Goal: Communication & Community: Answer question/provide support

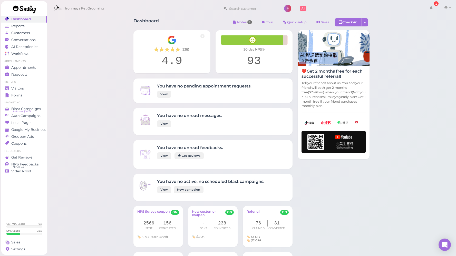
click at [416, 14] on div "Ironmaya Pet Grooming 1 Account Refer Friends" at bounding box center [252, 8] width 402 height 15
click at [19, 66] on span "Appointments" at bounding box center [24, 67] width 26 height 4
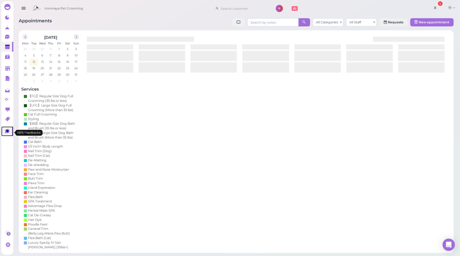
click at [7, 131] on icon at bounding box center [7, 131] width 2 height 2
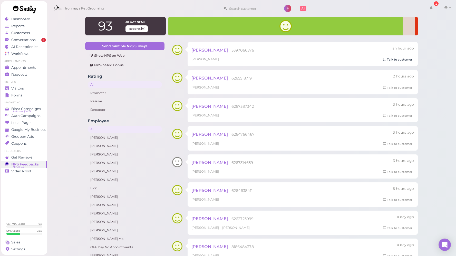
click at [391, 59] on link "Talk to customer" at bounding box center [397, 59] width 32 height 5
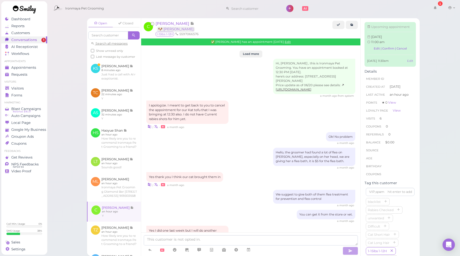
scroll to position [636, 0]
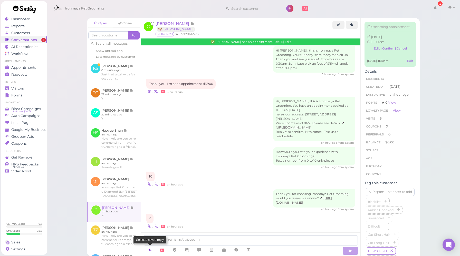
click at [150, 249] on icon at bounding box center [150, 249] width 4 height 5
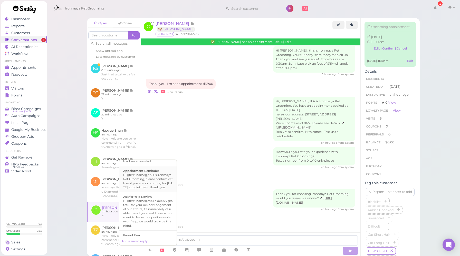
scroll to position [69, 0]
click at [143, 212] on div "Hi {{first_name}}, we're deeply grateful for your acknowledgement of our effort…" at bounding box center [148, 211] width 50 height 29
type textarea "Hi {{first_name}}, we're deeply grateful for your acknowledgement of our effort…"
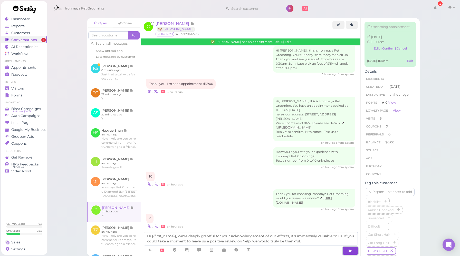
click at [354, 252] on button "button" at bounding box center [349, 251] width 15 height 8
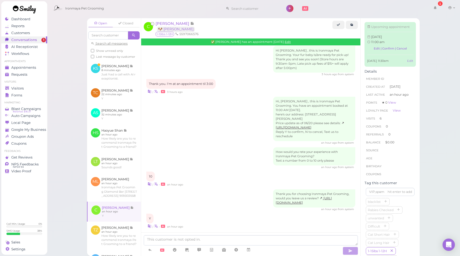
scroll to position [666, 0]
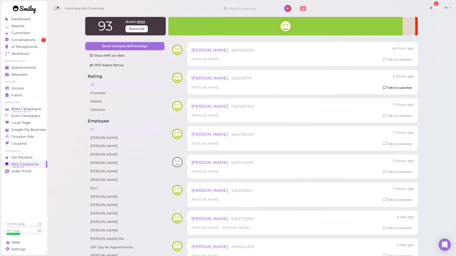
click at [383, 87] on icon at bounding box center [384, 88] width 3 height 4
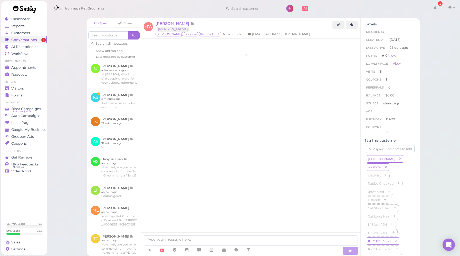
scroll to position [594, 0]
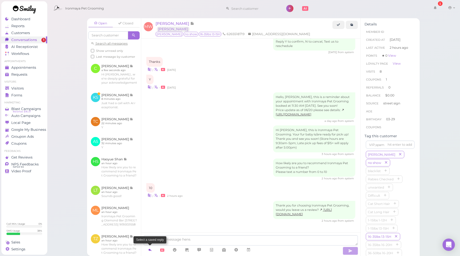
click at [151, 251] on icon at bounding box center [150, 249] width 4 height 5
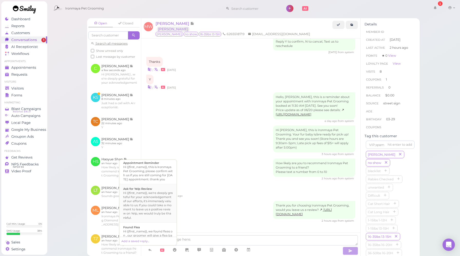
scroll to position [76, 0]
click at [153, 206] on div "Hi {{first_name}}, we're deeply grateful for your acknowledgement of our effort…" at bounding box center [148, 204] width 50 height 29
type textarea "Hi {{first_name}}, we're deeply grateful for your acknowledgement of our effort…"
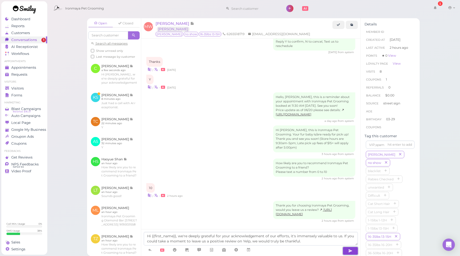
click at [353, 250] on button "button" at bounding box center [349, 251] width 15 height 8
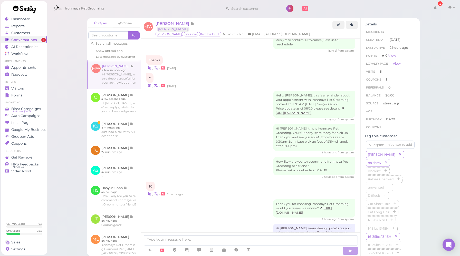
scroll to position [624, 0]
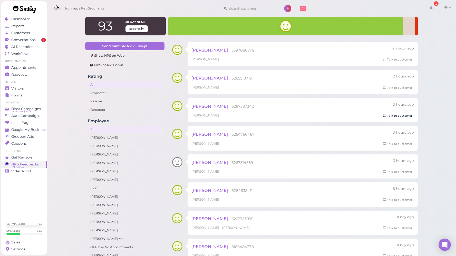
click at [394, 117] on link "Talk to customer" at bounding box center [397, 115] width 32 height 5
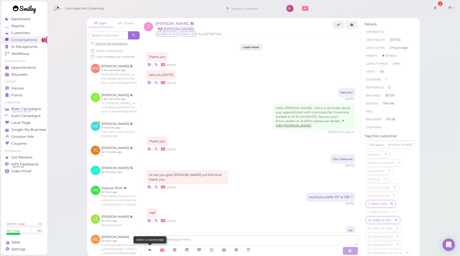
scroll to position [599, 0]
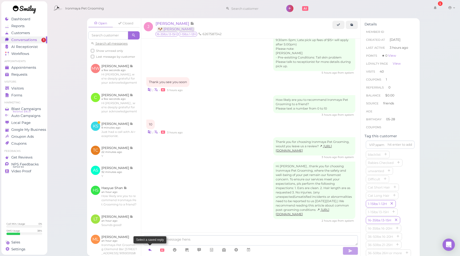
click at [152, 250] on link at bounding box center [150, 249] width 12 height 9
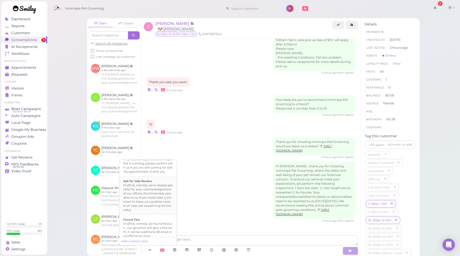
scroll to position [84, 0]
click at [153, 203] on div "Hi {{first_name}}, we're deeply grateful for your acknowledgement of our effort…" at bounding box center [148, 197] width 50 height 29
type textarea "Hi {{first_name}}, we're deeply grateful for your acknowledgement of our effort…"
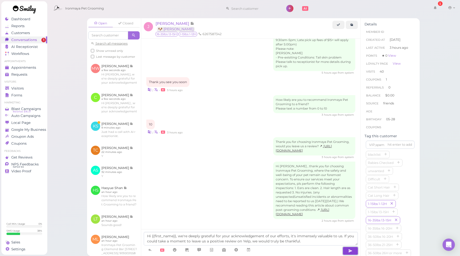
click at [354, 251] on button "button" at bounding box center [349, 251] width 15 height 8
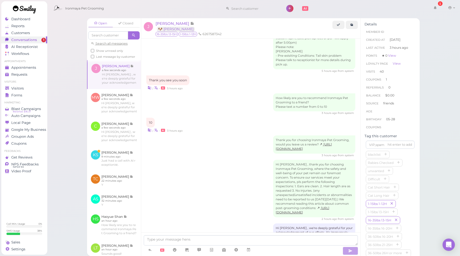
scroll to position [628, 0]
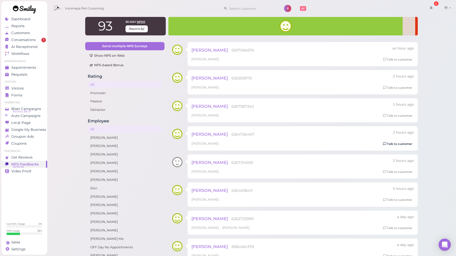
click at [393, 142] on link "Talk to customer" at bounding box center [397, 143] width 32 height 5
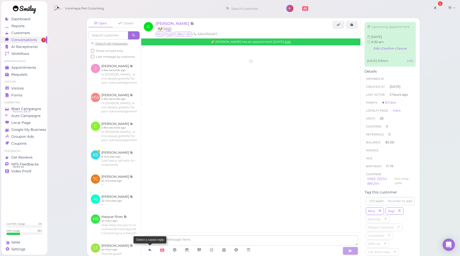
scroll to position [708, 0]
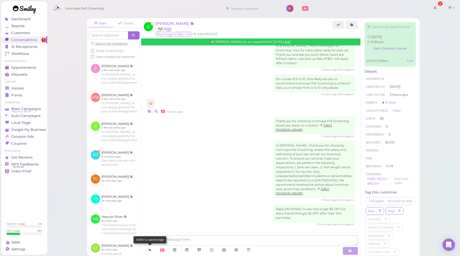
click at [151, 250] on icon at bounding box center [150, 249] width 4 height 5
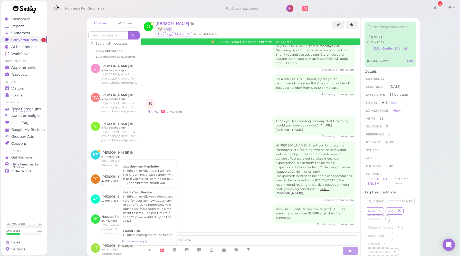
scroll to position [75, 0]
click at [155, 209] on div "Hi {{first_name}}, we're deeply grateful for your acknowledgement of our effort…" at bounding box center [148, 205] width 50 height 29
type textarea "Hi {{first_name}}, we're deeply grateful for your acknowledgement of our effort…"
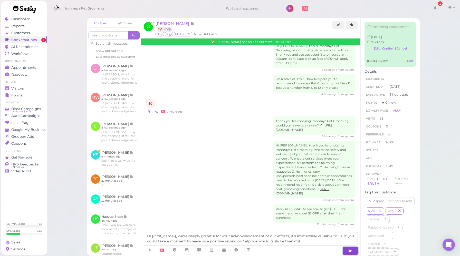
click at [351, 251] on icon "button" at bounding box center [350, 250] width 4 height 5
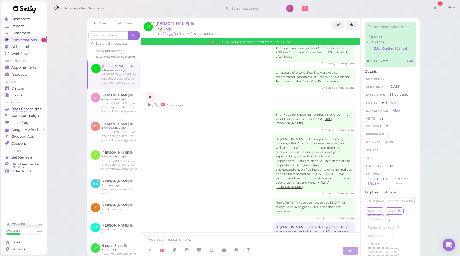
scroll to position [738, 0]
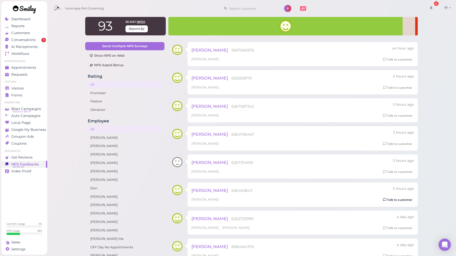
click at [396, 201] on link "Talk to customer" at bounding box center [397, 199] width 32 height 5
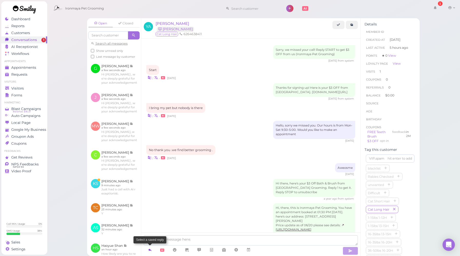
scroll to position [497, 0]
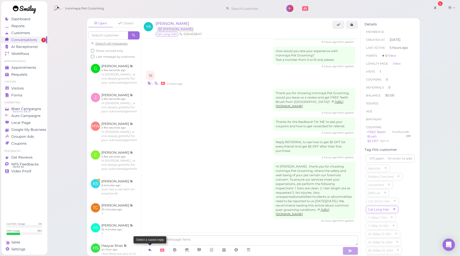
click at [150, 249] on icon at bounding box center [150, 249] width 4 height 5
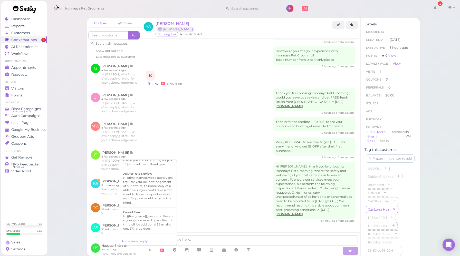
scroll to position [93, 0]
click at [151, 195] on div "Hi {{first_name}}, we're deeply grateful for your acknowledgement of our effort…" at bounding box center [148, 188] width 50 height 29
type textarea "Hi {{first_name}}, we're deeply grateful for your acknowledgement of our effort…"
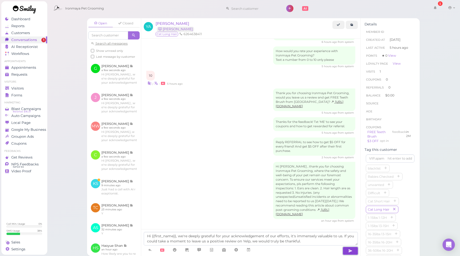
click at [348, 250] on icon "button" at bounding box center [350, 250] width 4 height 5
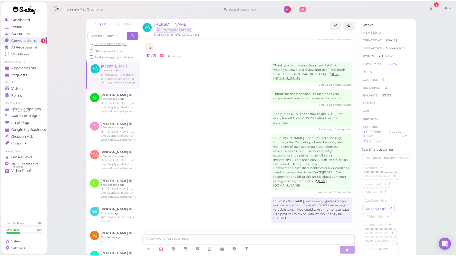
scroll to position [526, 0]
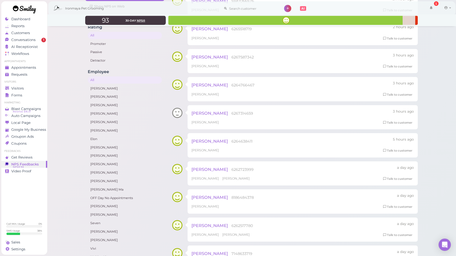
scroll to position [80, 0]
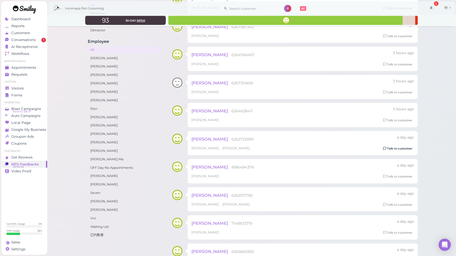
click at [395, 146] on link "Talk to customer" at bounding box center [397, 148] width 32 height 5
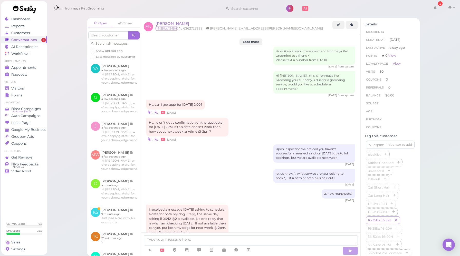
scroll to position [700, 0]
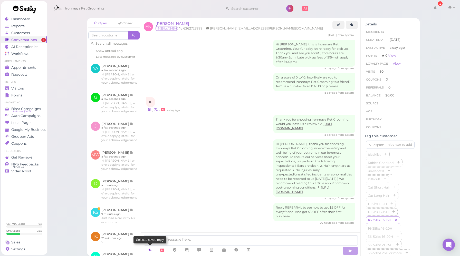
click at [149, 251] on icon at bounding box center [150, 249] width 4 height 5
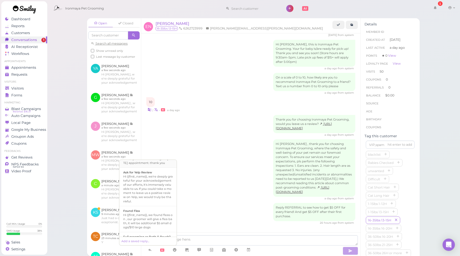
scroll to position [92, 0]
click at [151, 201] on div "Hi {{first_name}}, we're deeply grateful for your acknowledgement of our effort…" at bounding box center [148, 188] width 50 height 29
type textarea "Hi {{first_name}}, we're deeply grateful for your acknowledgement of our effort…"
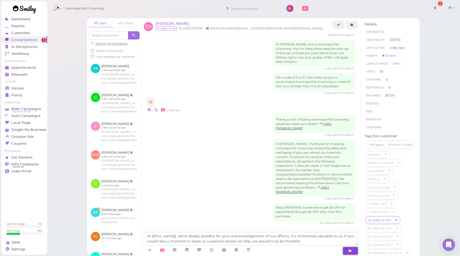
click at [350, 250] on icon "button" at bounding box center [350, 250] width 4 height 5
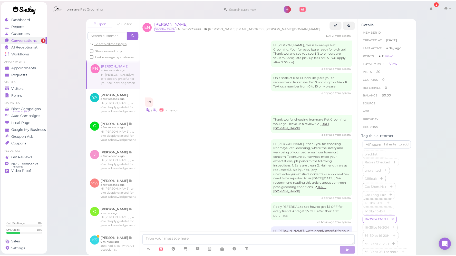
scroll to position [730, 0]
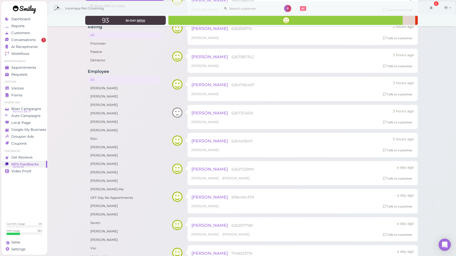
scroll to position [72, 0]
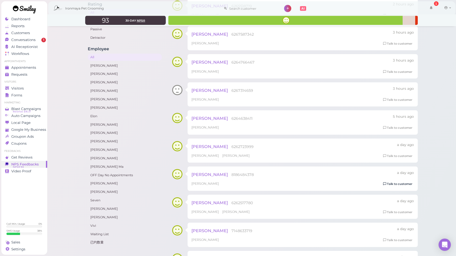
click at [390, 184] on link "Talk to customer" at bounding box center [397, 183] width 32 height 5
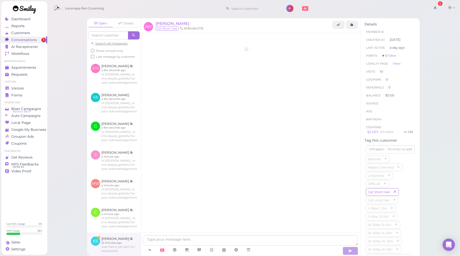
scroll to position [743, 0]
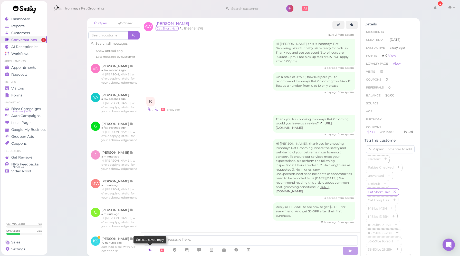
click at [149, 250] on icon at bounding box center [150, 249] width 4 height 5
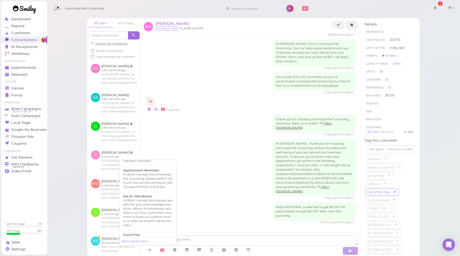
scroll to position [69, 0]
click at [151, 211] on div "Hi {{first_name}}, we're deeply grateful for your acknowledgement of our effort…" at bounding box center [148, 211] width 50 height 29
type textarea "Hi {{first_name}}, we're deeply grateful for your acknowledgement of our effort…"
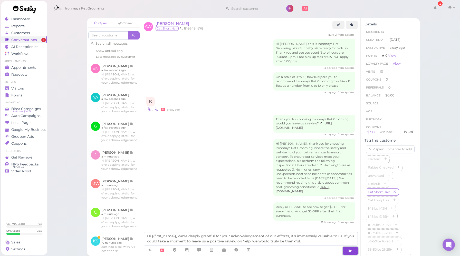
click at [351, 252] on icon "button" at bounding box center [350, 250] width 4 height 5
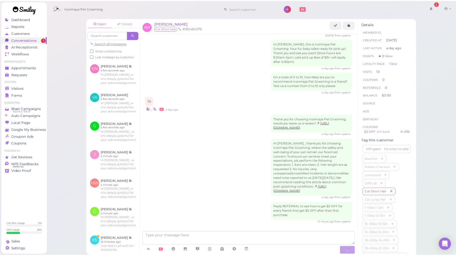
scroll to position [772, 0]
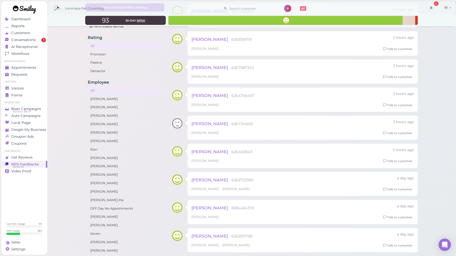
scroll to position [84, 0]
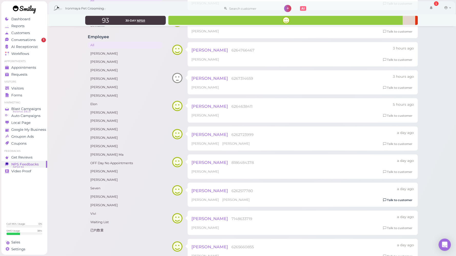
click at [397, 201] on link "Talk to customer" at bounding box center [397, 200] width 32 height 5
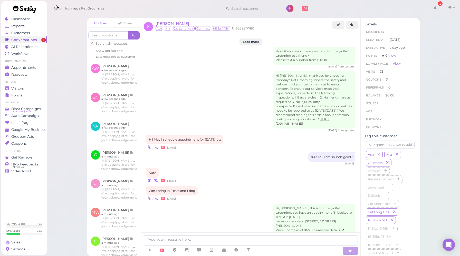
scroll to position [571, 0]
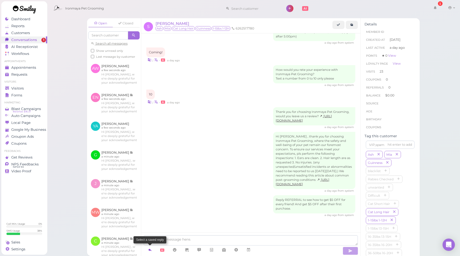
click at [150, 248] on icon at bounding box center [150, 249] width 4 height 5
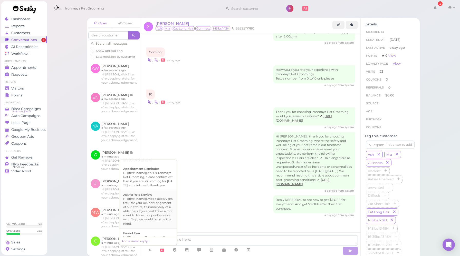
scroll to position [71, 0]
click at [155, 196] on div "Ask for Yelp Review" at bounding box center [148, 194] width 50 height 4
type textarea "Hi {{first_name}}, we're deeply grateful for your acknowledgement of our effort…"
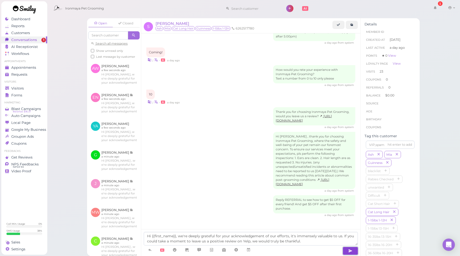
click at [347, 250] on button "button" at bounding box center [349, 251] width 15 height 8
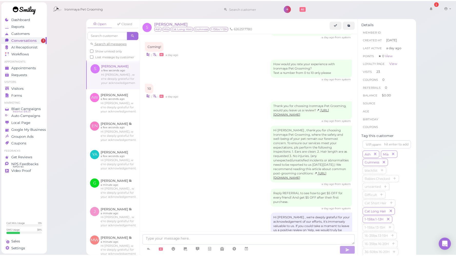
scroll to position [601, 0]
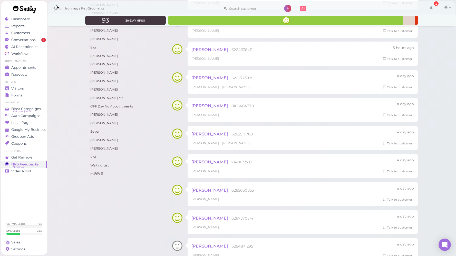
scroll to position [150, 0]
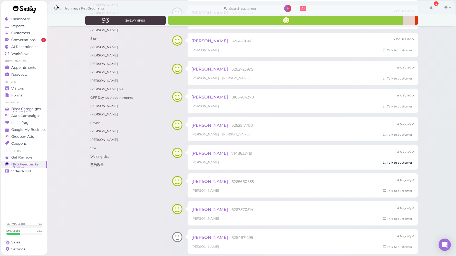
click at [402, 162] on link "Talk to customer" at bounding box center [397, 162] width 32 height 5
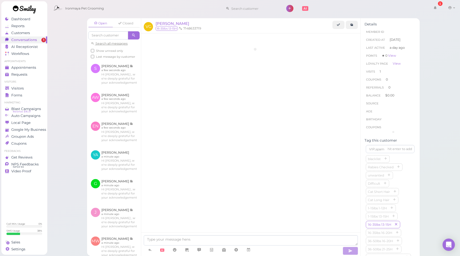
scroll to position [594, 0]
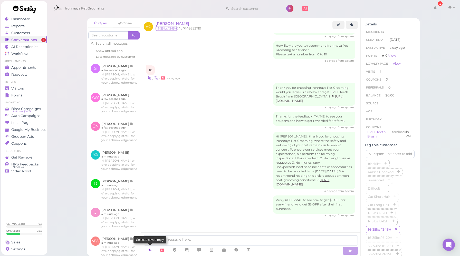
click at [151, 251] on icon at bounding box center [150, 249] width 4 height 5
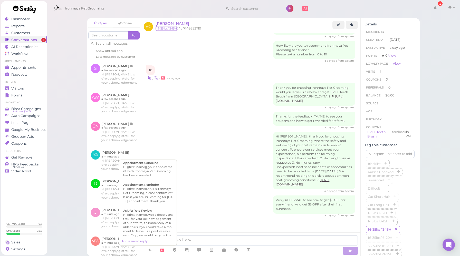
scroll to position [56, 0]
click at [151, 223] on div "Hi {{first_name}}, we're deeply grateful for your acknowledgement of our effort…" at bounding box center [148, 224] width 50 height 29
type textarea "Hi {{first_name}}, we're deeply grateful for your acknowledgement of our effort…"
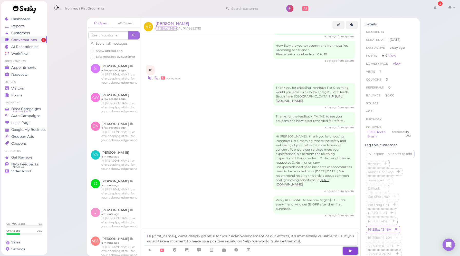
click at [348, 251] on icon "button" at bounding box center [350, 250] width 4 height 5
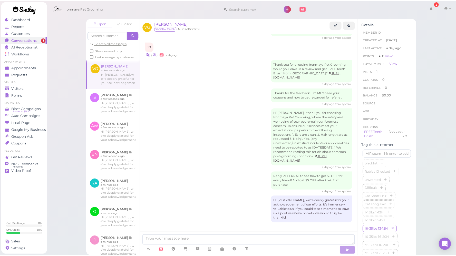
scroll to position [623, 0]
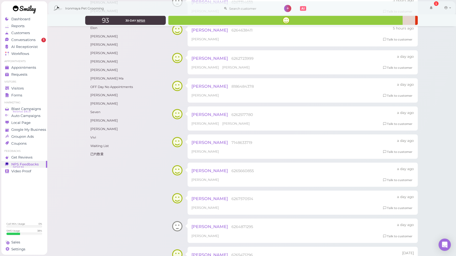
scroll to position [162, 0]
click at [403, 180] on link "Talk to customer" at bounding box center [397, 178] width 32 height 5
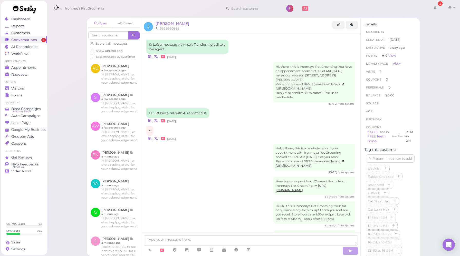
scroll to position [314, 0]
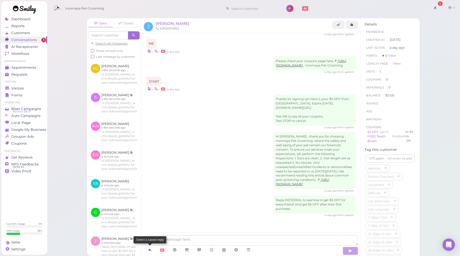
click at [149, 250] on icon at bounding box center [150, 249] width 4 height 5
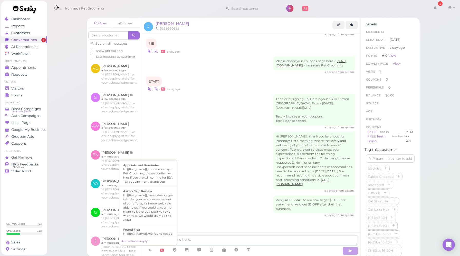
scroll to position [95, 0]
click at [149, 187] on div "Hi {{first_name}}, we're deeply grateful for your acknowledgement of our effort…" at bounding box center [148, 185] width 50 height 29
type textarea "Hi {{first_name}}, we're deeply grateful for your acknowledgement of our effort…"
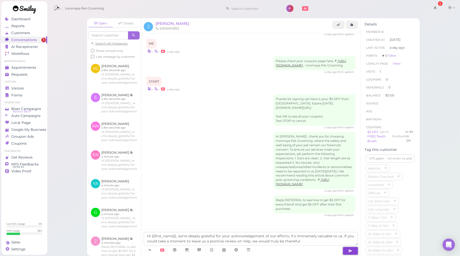
click at [346, 249] on button "button" at bounding box center [349, 251] width 15 height 8
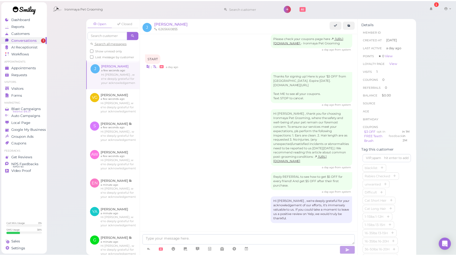
scroll to position [343, 0]
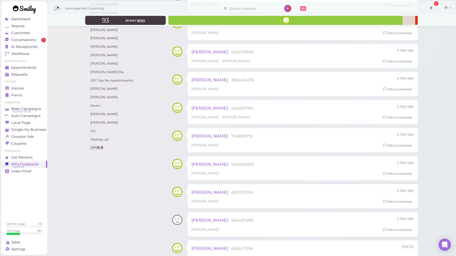
scroll to position [209, 0]
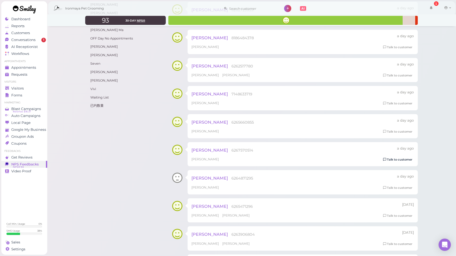
click at [392, 161] on link "Talk to customer" at bounding box center [397, 159] width 32 height 5
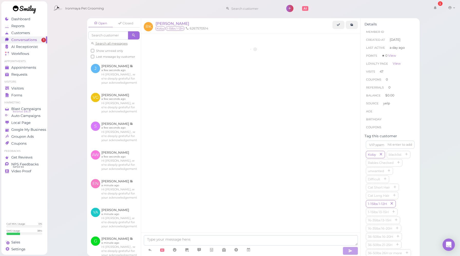
scroll to position [729, 0]
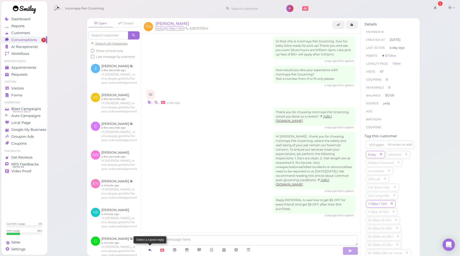
click at [151, 250] on icon at bounding box center [150, 249] width 4 height 5
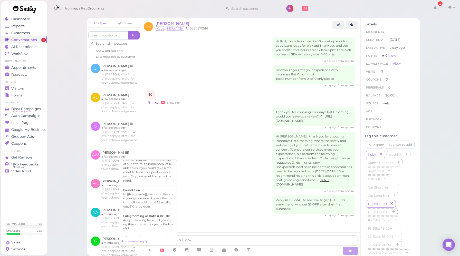
scroll to position [113, 0]
click at [146, 181] on div "Hi {{first_name}}, we're deeply grateful for your acknowledgement of our effort…" at bounding box center [148, 167] width 50 height 29
type textarea "Hi {{first_name}}, we're deeply grateful for your acknowledgement of our effort…"
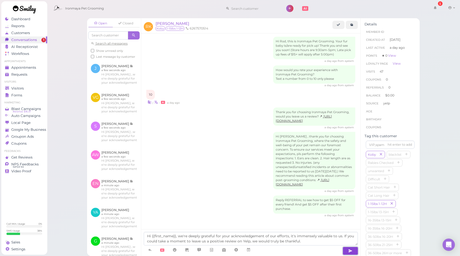
click at [351, 250] on icon "button" at bounding box center [350, 250] width 4 height 5
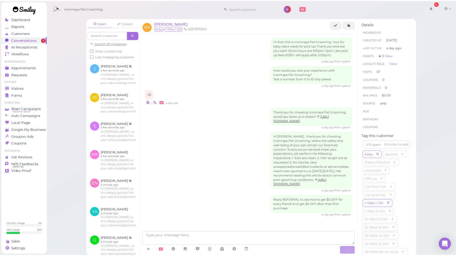
scroll to position [759, 0]
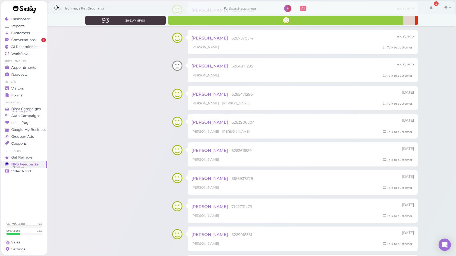
scroll to position [273, 0]
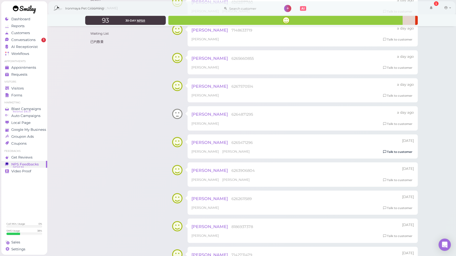
click at [409, 154] on link "Talk to customer" at bounding box center [397, 151] width 32 height 5
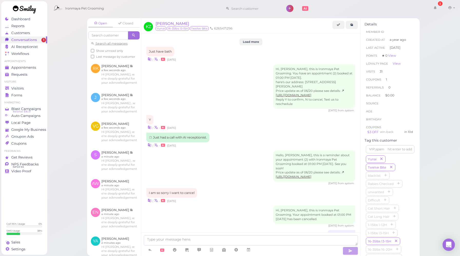
scroll to position [570, 0]
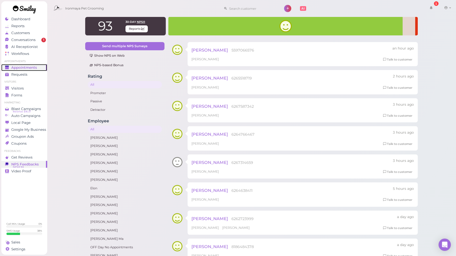
click at [26, 68] on span "Appointments" at bounding box center [24, 67] width 26 height 4
